Goal: Transaction & Acquisition: Purchase product/service

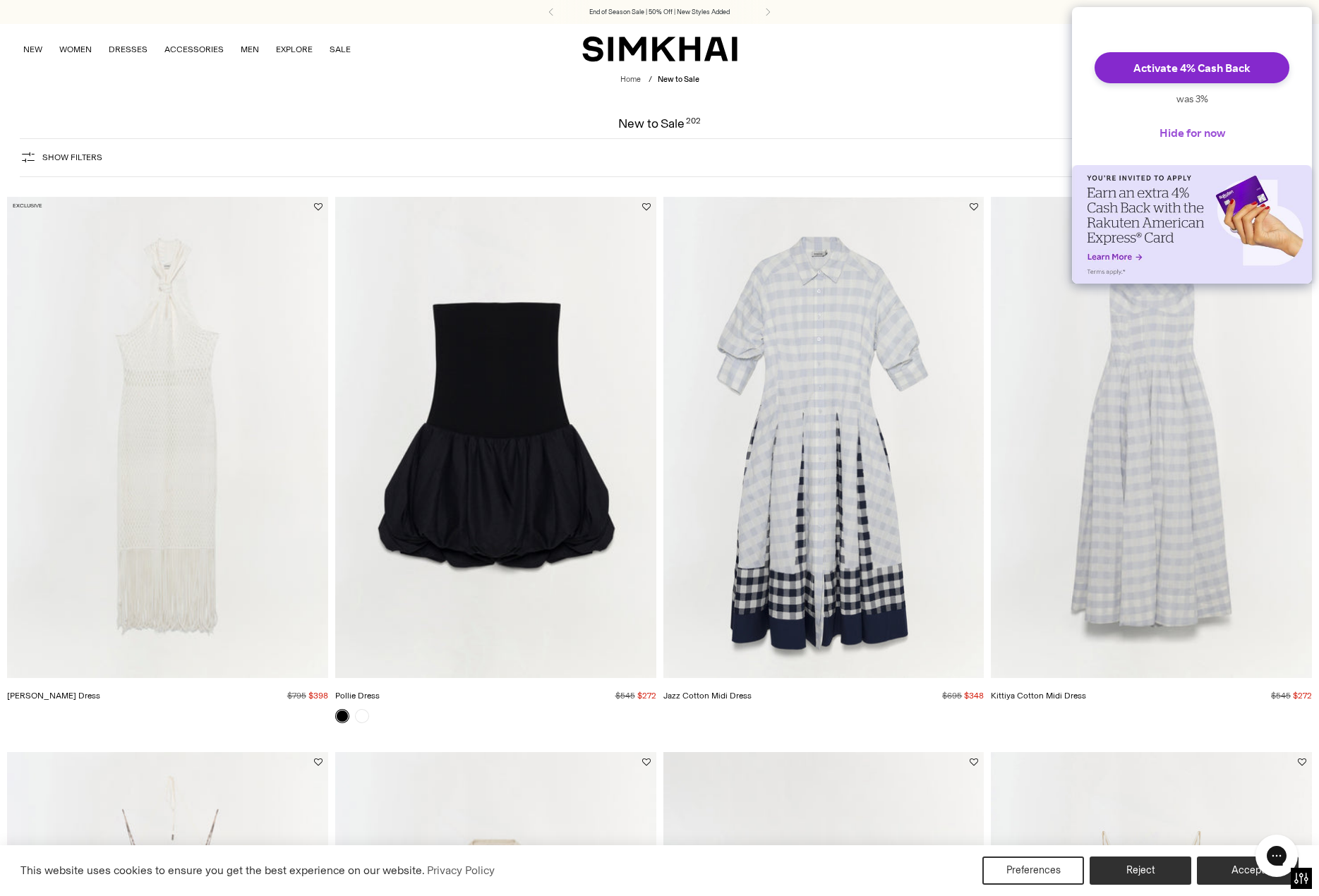
click at [1193, 149] on button "Hide for now" at bounding box center [1192, 133] width 88 height 31
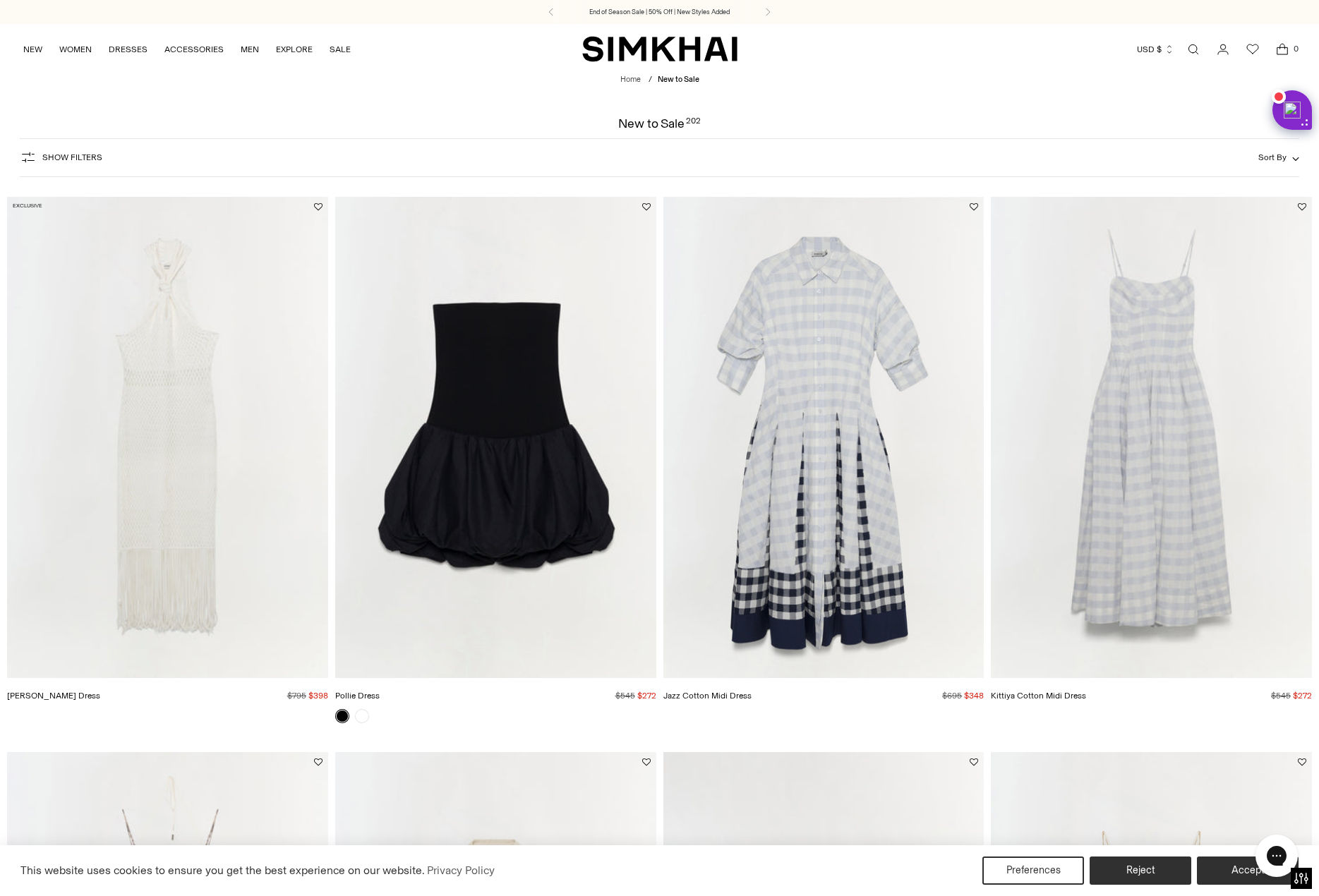
click at [1271, 155] on span "Sort By" at bounding box center [1272, 158] width 28 height 10
click at [1187, 243] on span "Price: Low to High" at bounding box center [1175, 244] width 78 height 12
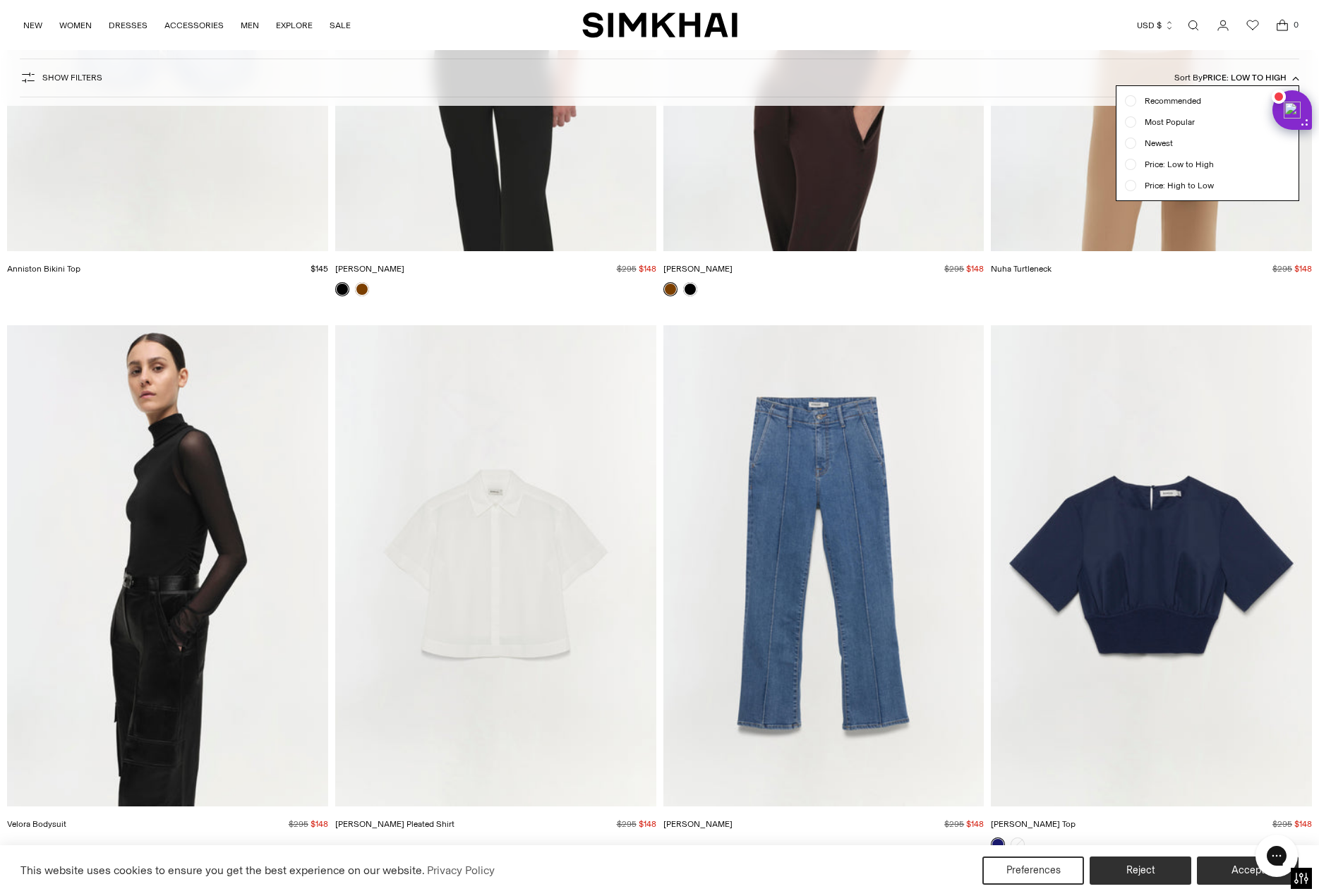
scroll to position [5749, 0]
